Goal: Task Accomplishment & Management: Use online tool/utility

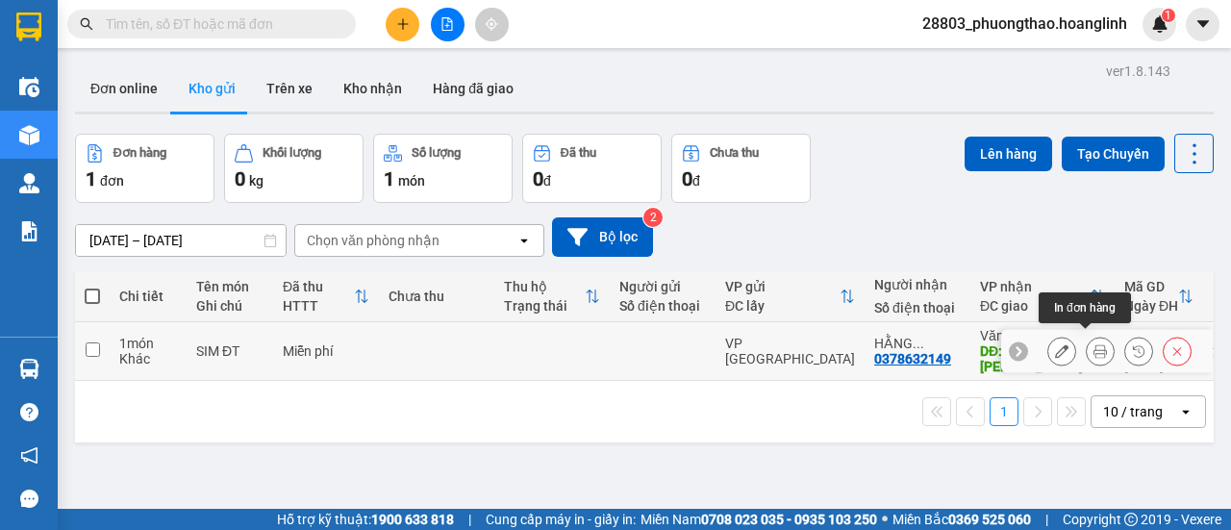
click at [1093, 349] on icon at bounding box center [1099, 350] width 13 height 13
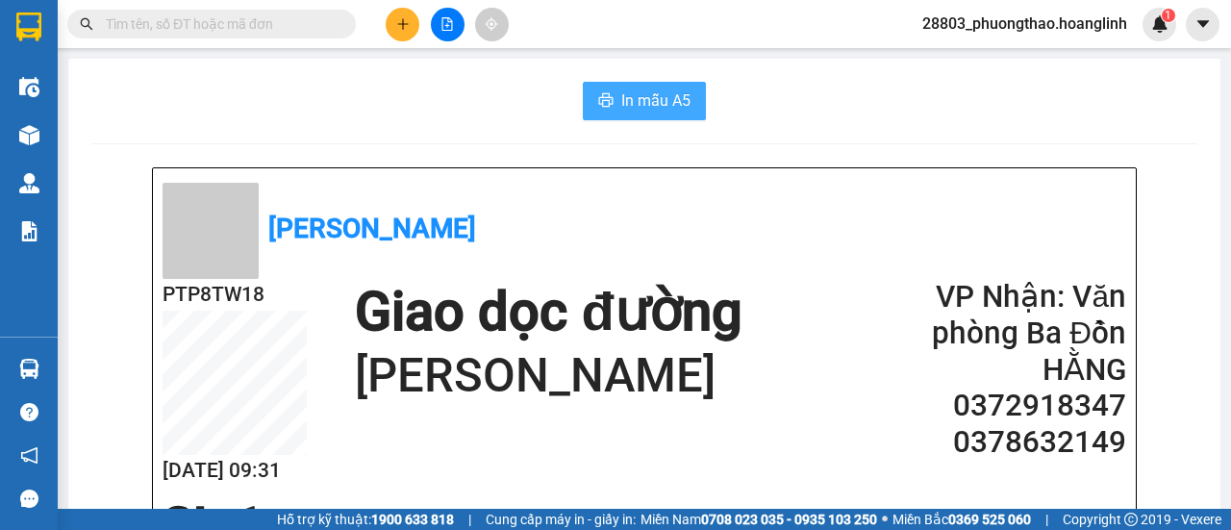
click at [649, 95] on span "In mẫu A5" at bounding box center [655, 100] width 69 height 24
